Goal: Information Seeking & Learning: Find specific fact

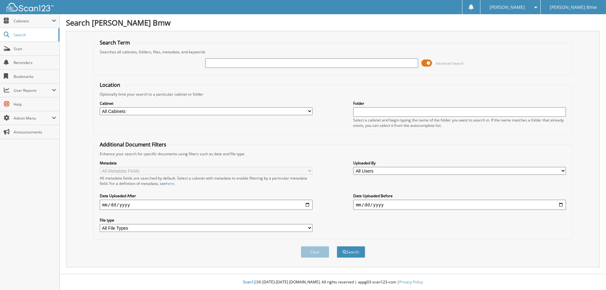
click at [247, 63] on input "text" at bounding box center [311, 62] width 213 height 9
type input "181092"
click at [337, 246] on button "Search" at bounding box center [351, 252] width 28 height 12
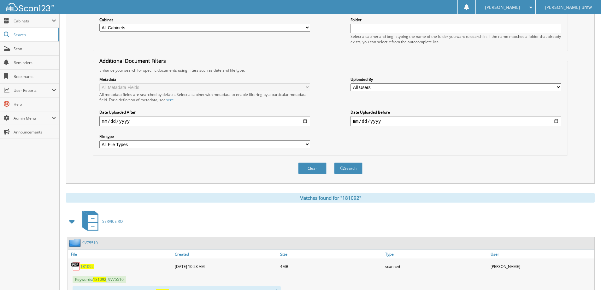
scroll to position [158, 0]
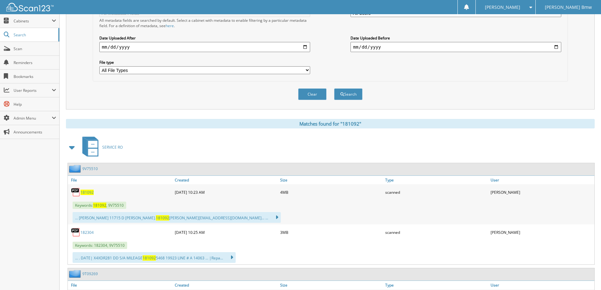
click at [91, 169] on link "9V75510" at bounding box center [89, 168] width 15 height 5
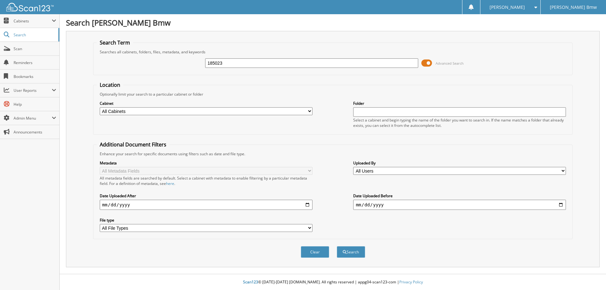
type input "185023"
click at [337, 246] on button "Search" at bounding box center [351, 252] width 28 height 12
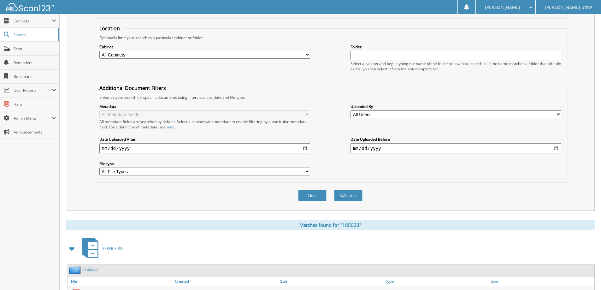
scroll to position [112, 0]
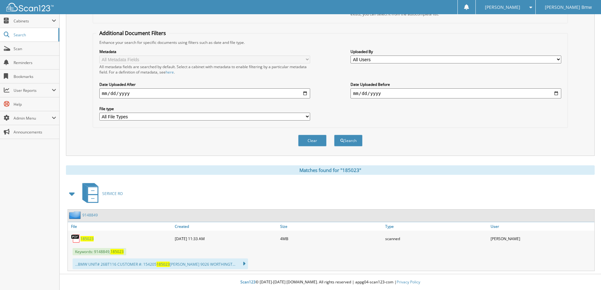
click at [95, 212] on div "9148849" at bounding box center [83, 215] width 30 height 8
click at [95, 214] on link "9148849" at bounding box center [89, 214] width 15 height 5
